Goal: Share content

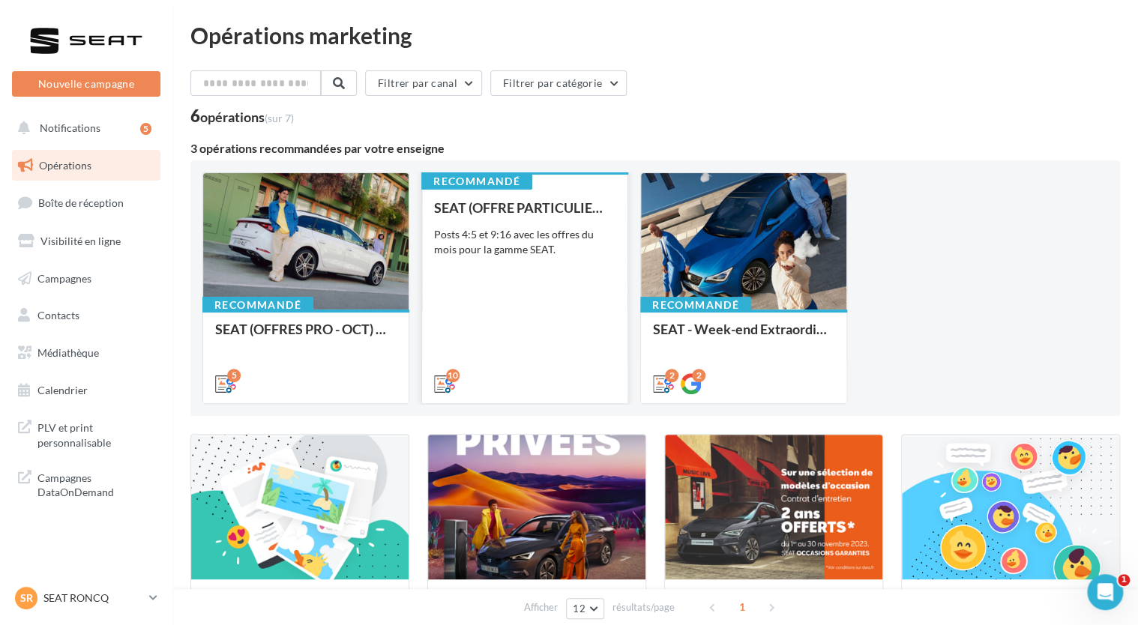
click at [550, 232] on div "Posts 4:5 et 9:16 avec les offres du mois pour la gamme SEAT." at bounding box center [524, 242] width 181 height 30
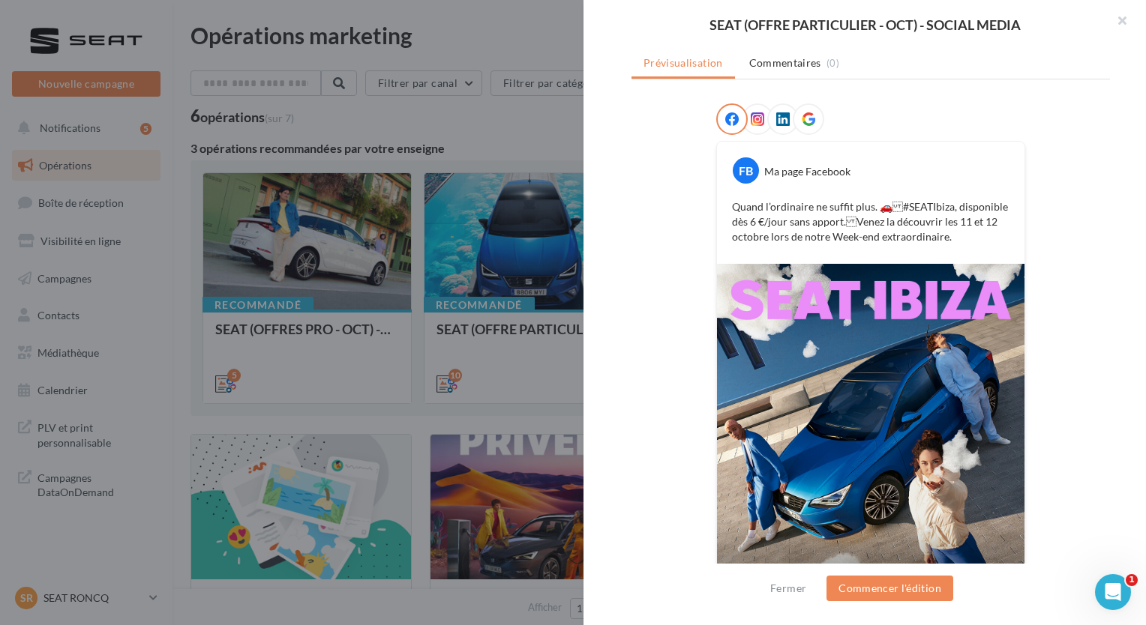
scroll to position [58, 0]
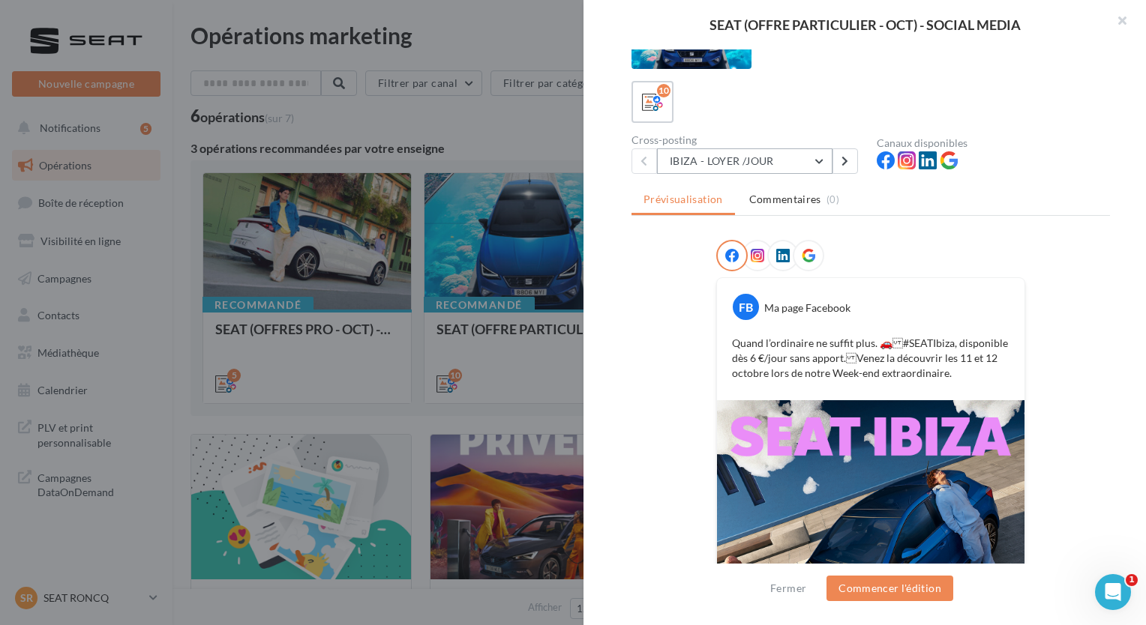
click at [800, 154] on button "IBIZA - LOYER /JOUR" at bounding box center [744, 160] width 175 height 25
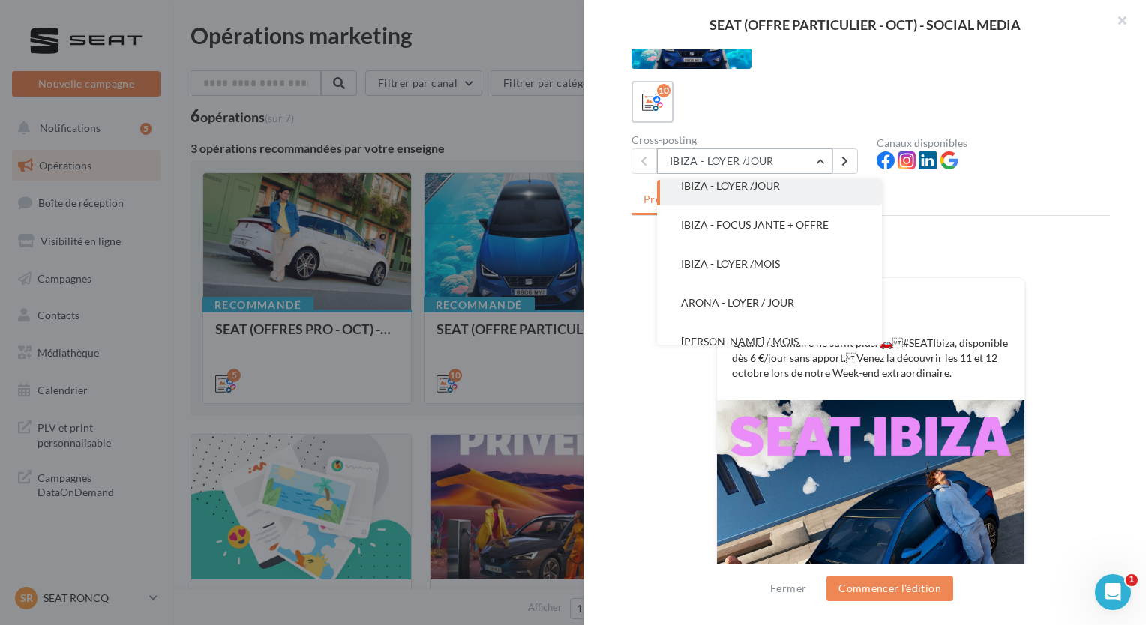
scroll to position [0, 0]
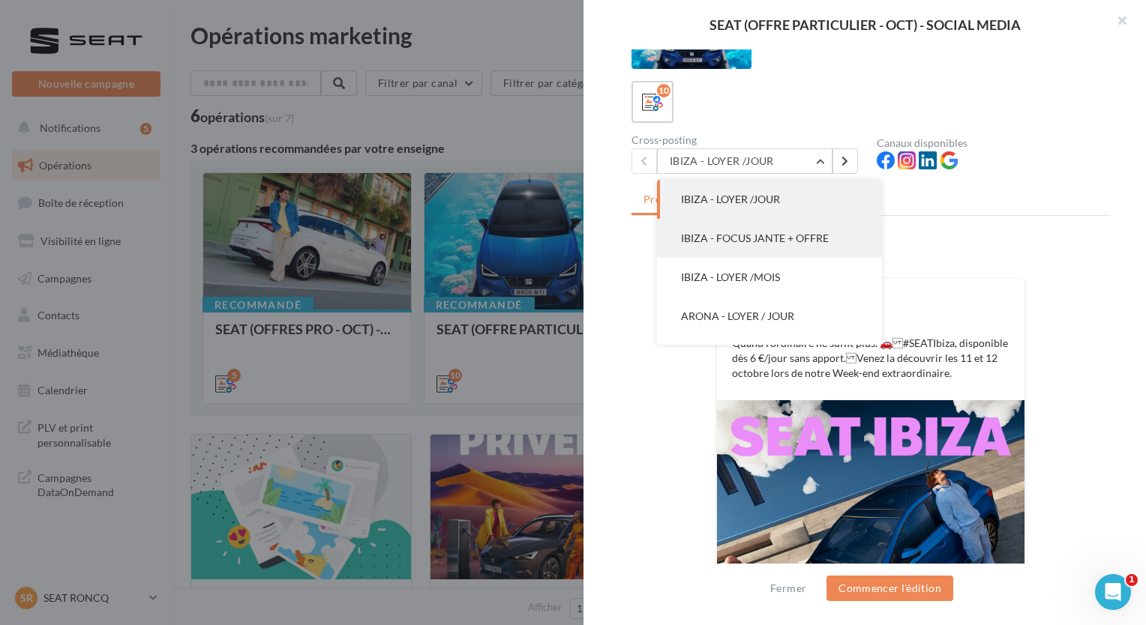
click at [816, 232] on span "IBIZA - FOCUS JANTE + OFFRE" at bounding box center [755, 238] width 148 height 13
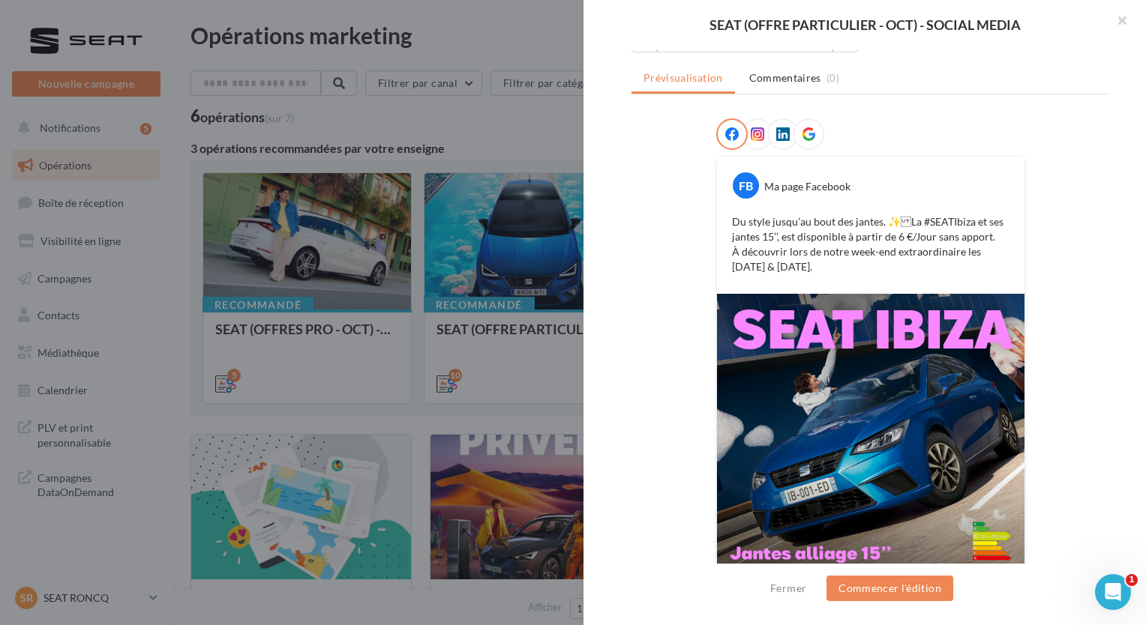
scroll to position [72, 0]
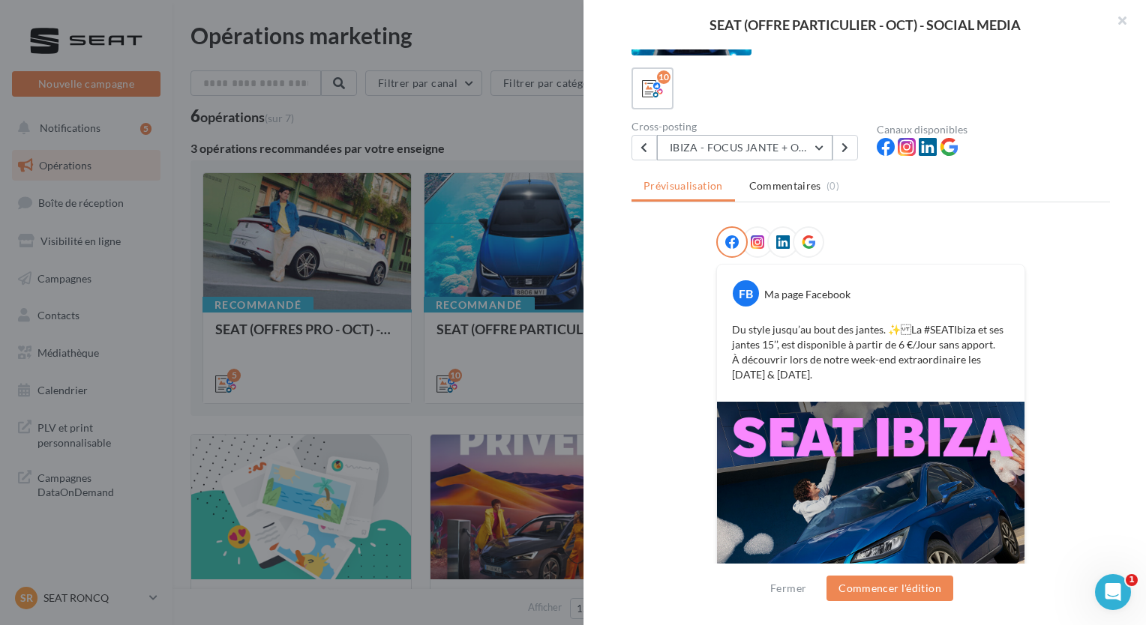
click at [807, 145] on button "IBIZA - FOCUS JANTE + OFFRE" at bounding box center [744, 147] width 175 height 25
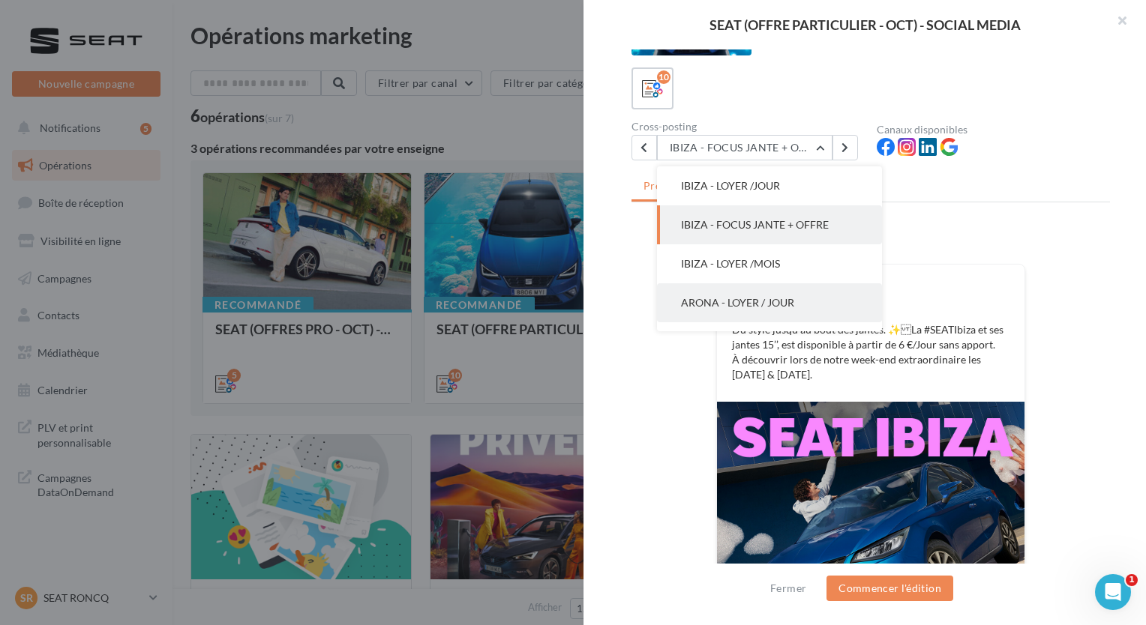
click at [807, 298] on button "ARONA - LOYER / JOUR" at bounding box center [769, 302] width 225 height 39
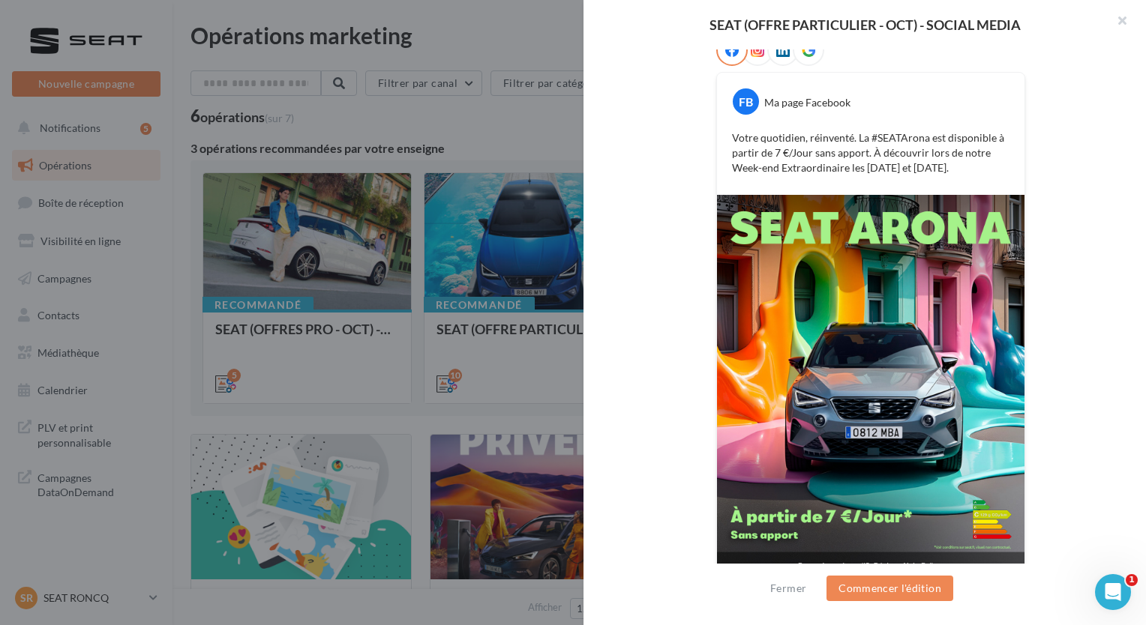
scroll to position [283, 0]
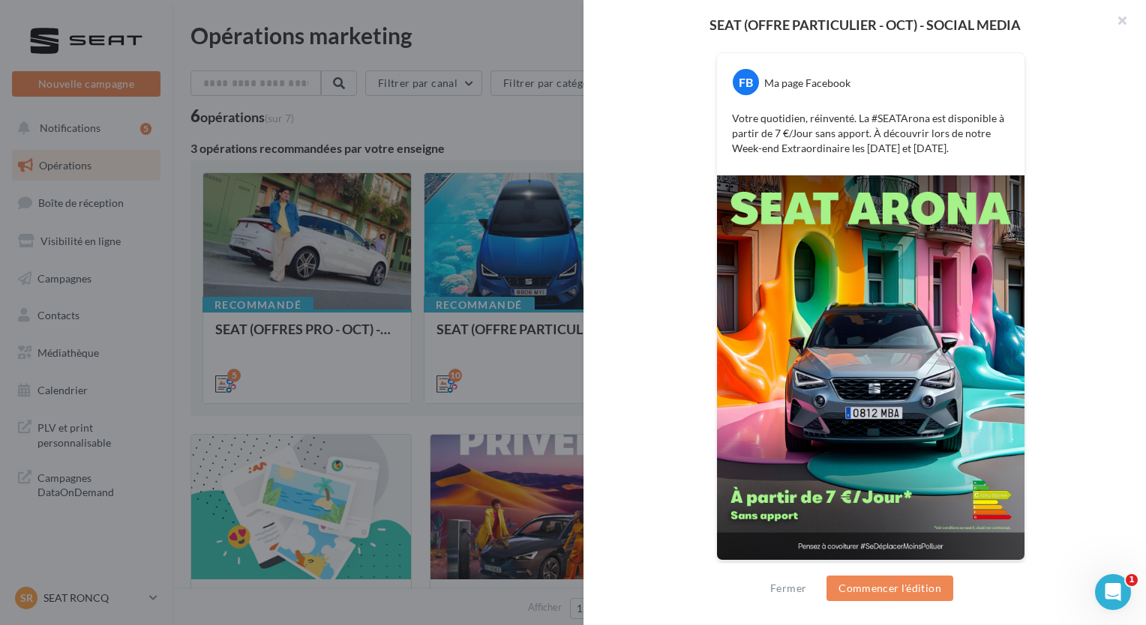
drag, startPoint x: 963, startPoint y: 148, endPoint x: 727, endPoint y: 121, distance: 237.0
click at [732, 121] on p "Votre quotidien, réinventé. La #SEATArona est disponible à partir de 7 €/Jour s…" at bounding box center [870, 133] width 277 height 45
copy p "Votre quotidien, réinventé. La #SEATArona est disponible à partir de 7 €/Jour s…"
click at [711, 82] on div "FB Ma page Facebook Votre quotidien, réinventé. La #SEATArona est disponible à …" at bounding box center [870, 297] width 478 height 565
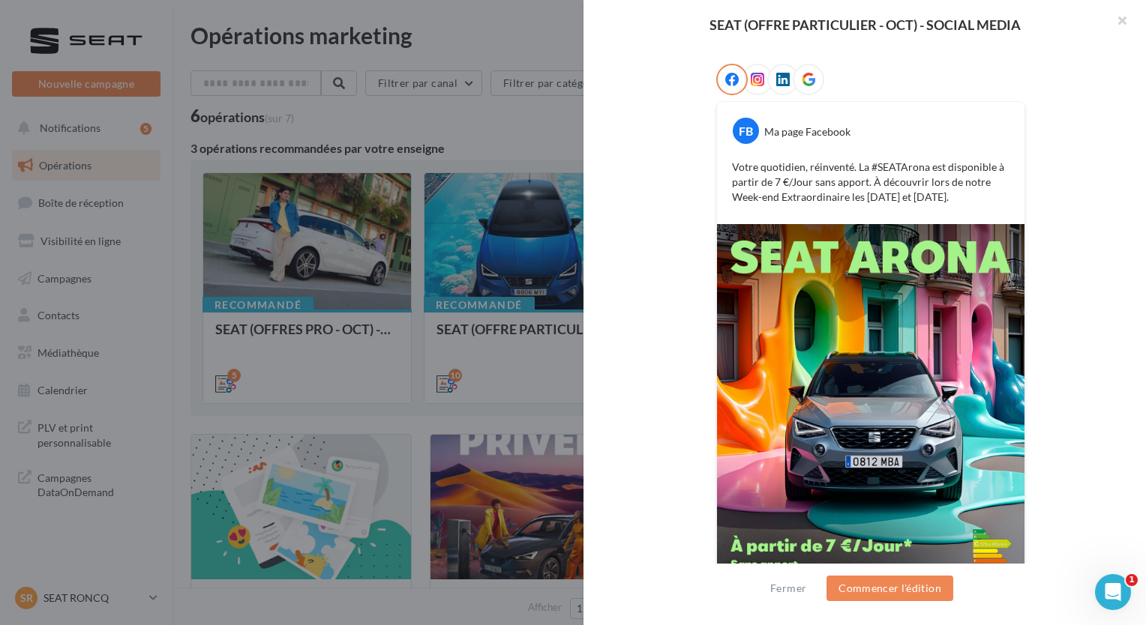
scroll to position [58, 0]
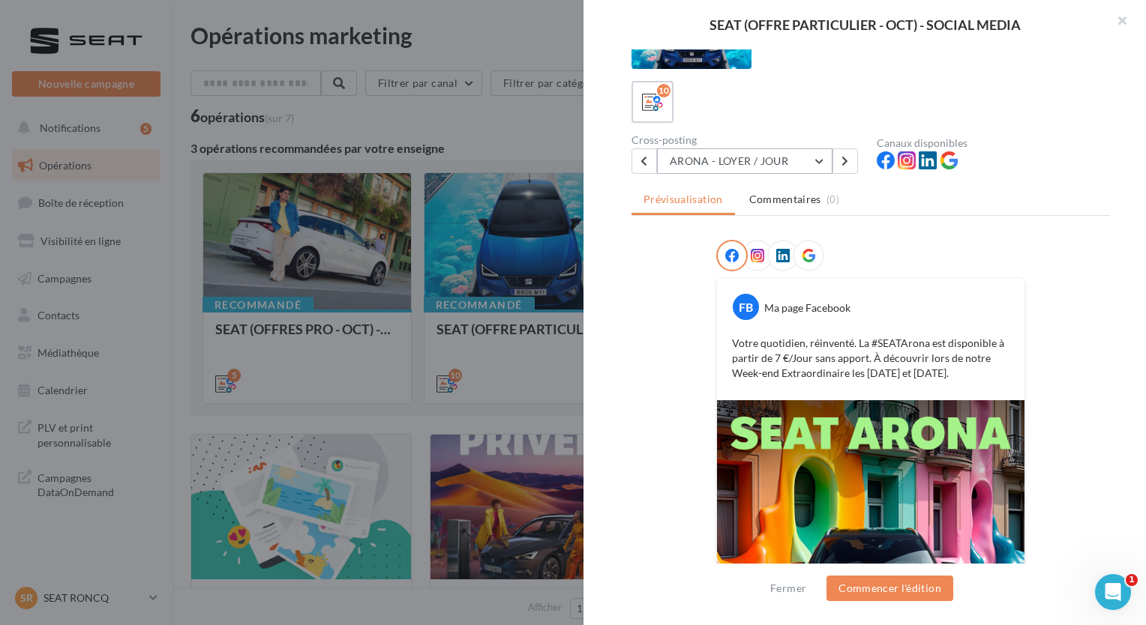
click at [805, 160] on button "ARONA - LOYER / JOUR" at bounding box center [744, 160] width 175 height 25
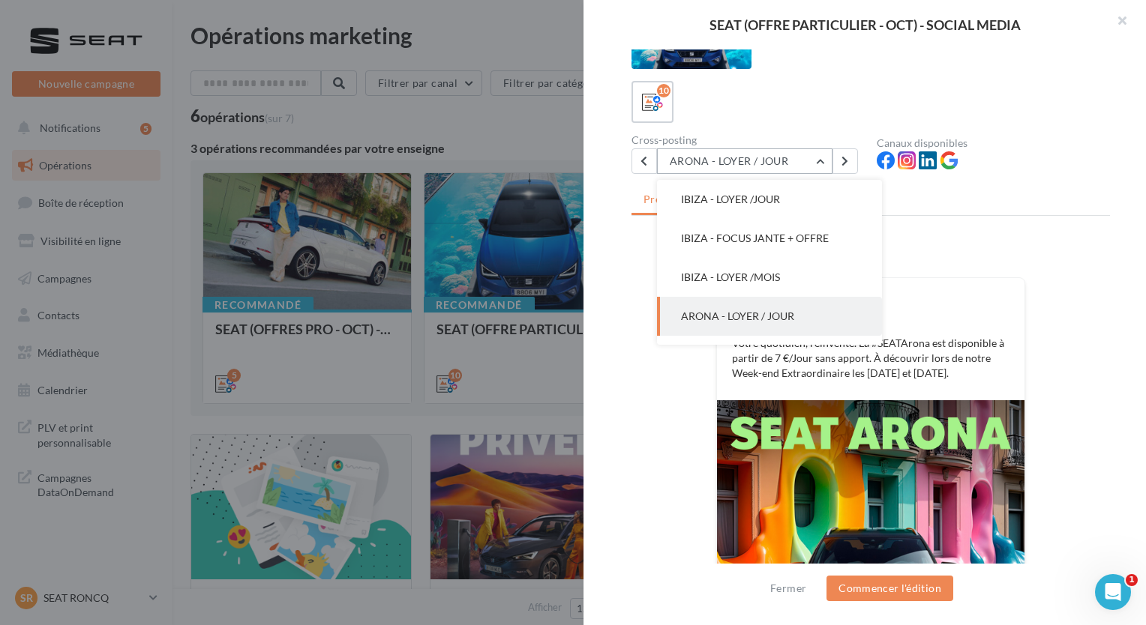
scroll to position [78, 0]
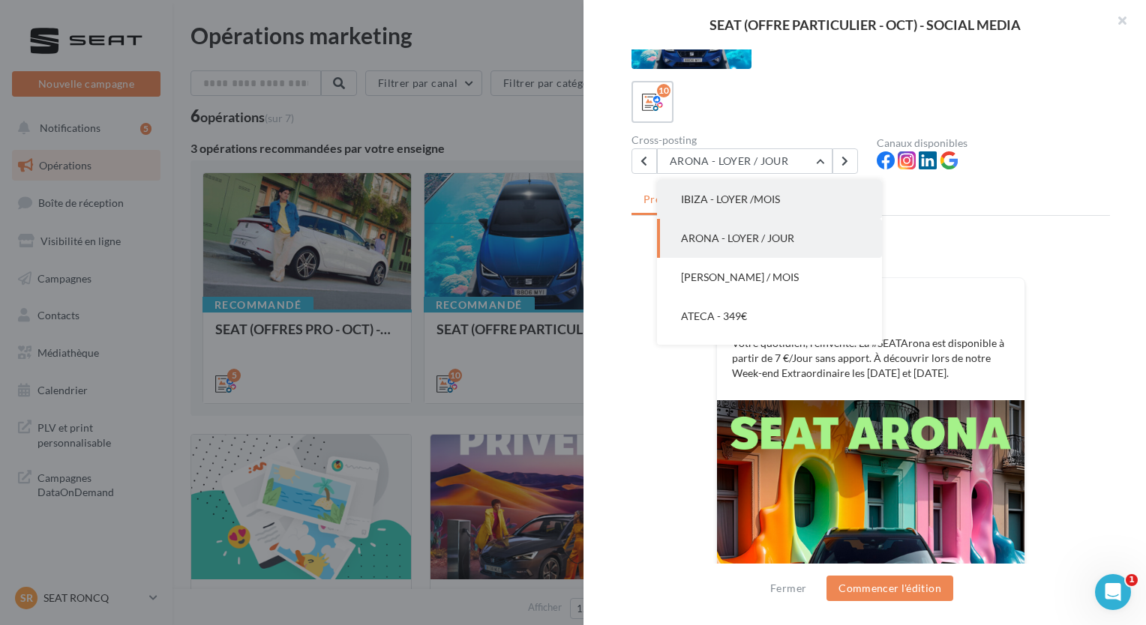
click at [793, 205] on button "IBIZA - LOYER /MOIS" at bounding box center [769, 199] width 225 height 39
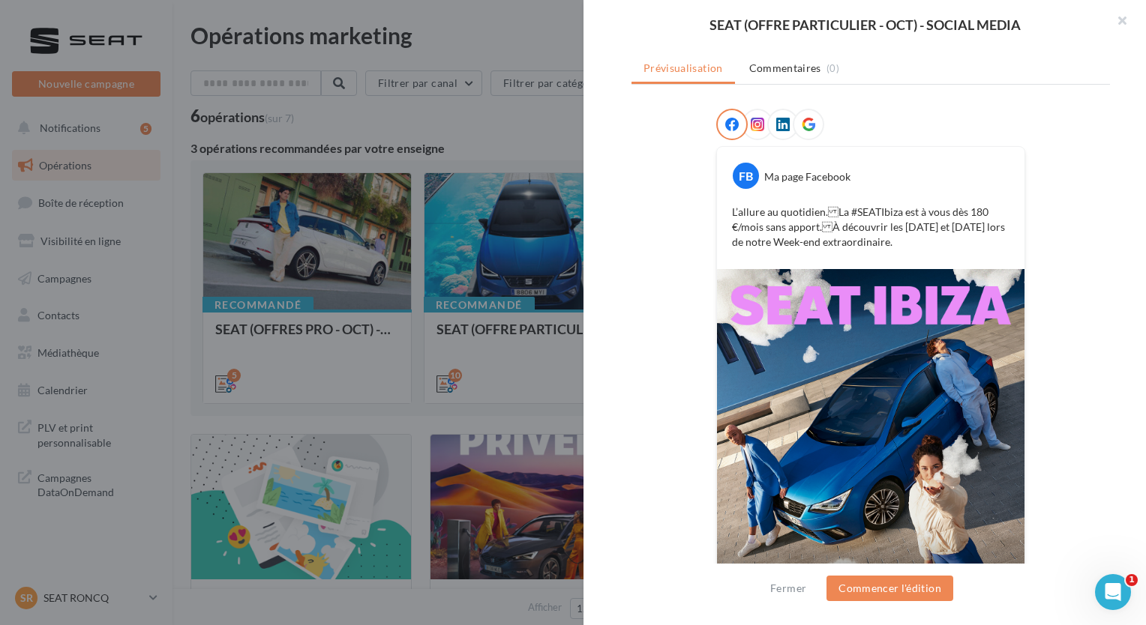
scroll to position [0, 0]
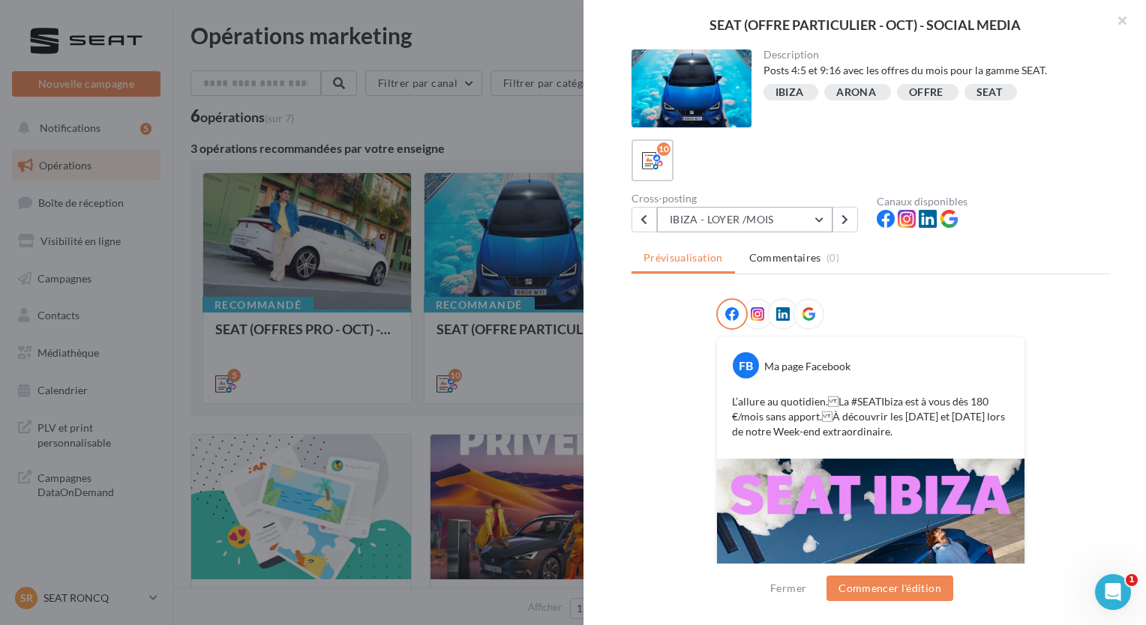
click at [807, 220] on button "IBIZA - LOYER /MOIS" at bounding box center [744, 219] width 175 height 25
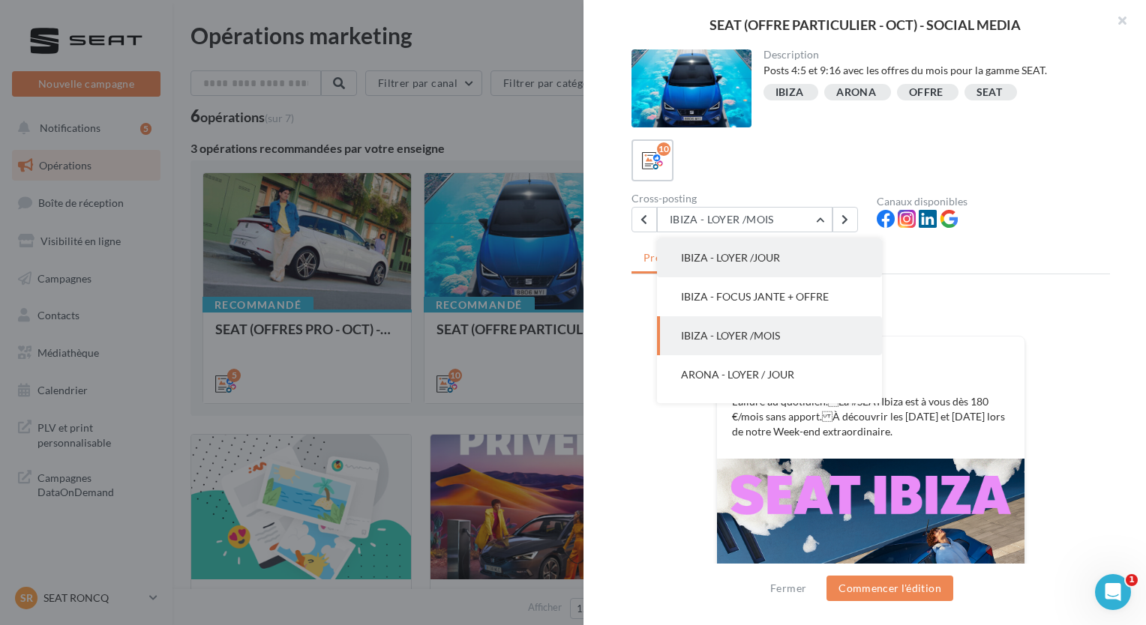
click at [804, 269] on button "IBIZA - LOYER /JOUR" at bounding box center [769, 257] width 225 height 39
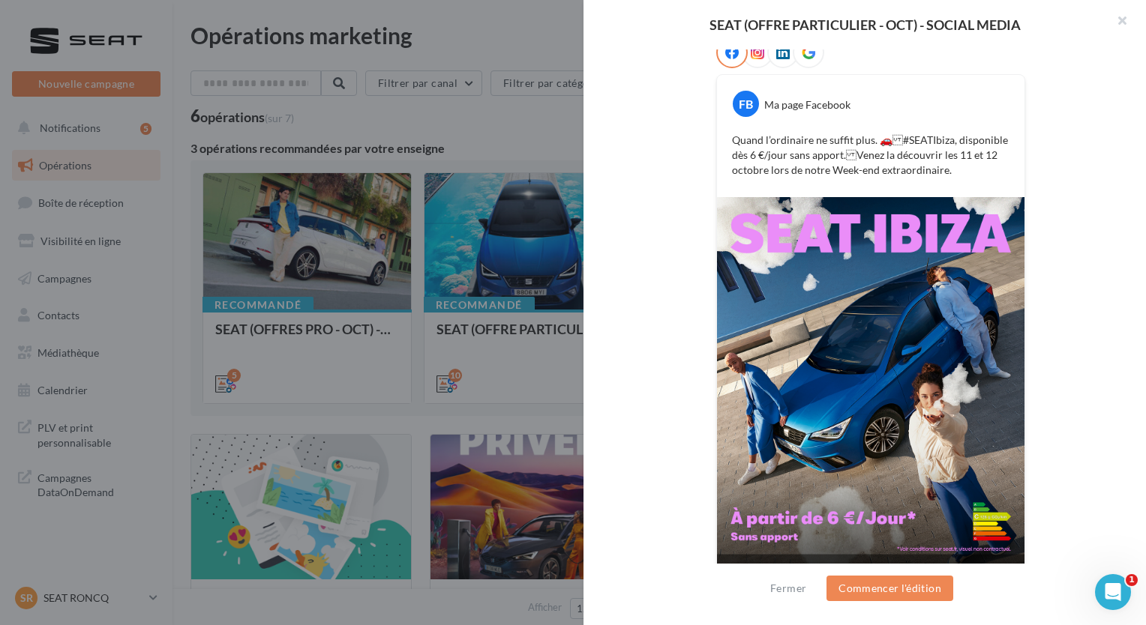
scroll to position [283, 0]
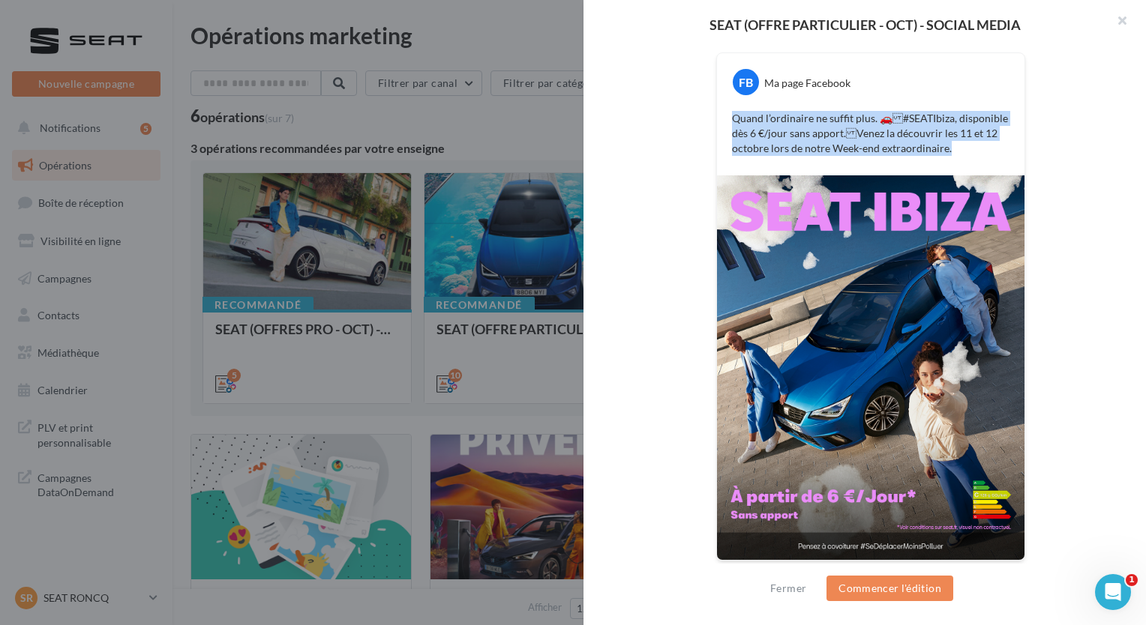
drag, startPoint x: 960, startPoint y: 150, endPoint x: 726, endPoint y: 118, distance: 236.0
click at [726, 118] on div "Quand l’ordinaire ne suffit plus. 🚗#SEATIbiza, disponible dès 6 €/jour sans ap…" at bounding box center [871, 133] width 300 height 52
copy p "Quand l’ordinaire ne suffit plus. 🚗#SEATIbiza, disponible dès 6 €/jour sans ap…"
